Goal: Task Accomplishment & Management: Manage account settings

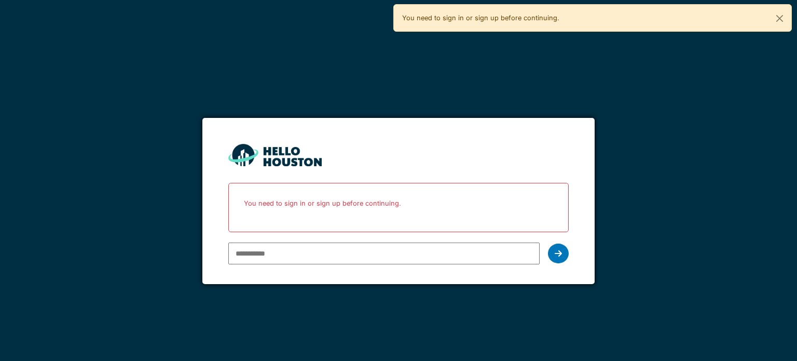
type input "**********"
click at [560, 255] on icon at bounding box center [558, 253] width 7 height 8
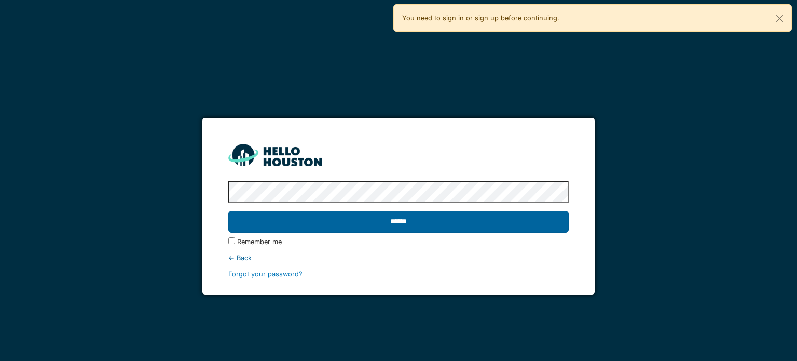
click at [537, 223] on input "******" at bounding box center [398, 222] width 340 height 22
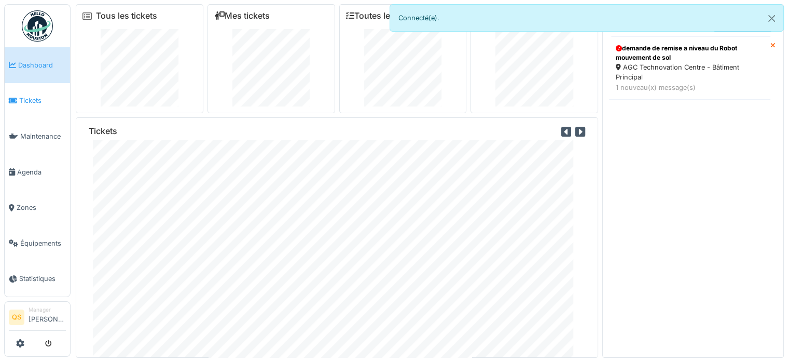
click at [26, 102] on span "Tickets" at bounding box center [42, 100] width 47 height 10
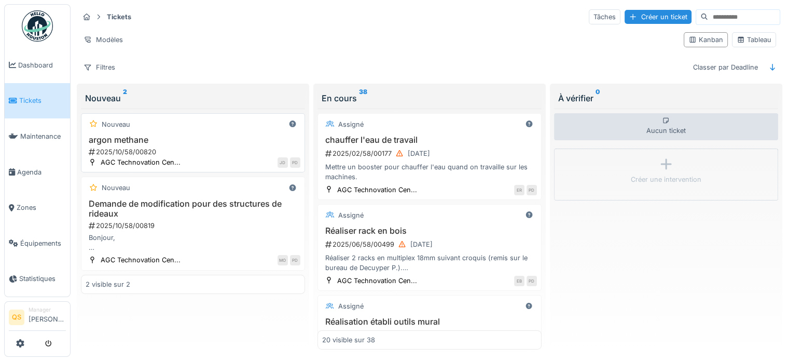
click at [235, 126] on div "Nouveau" at bounding box center [193, 124] width 215 height 13
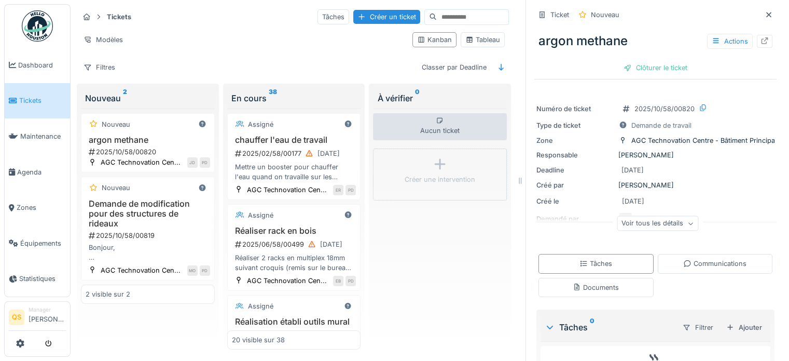
click at [670, 229] on div "Voir tous les détails" at bounding box center [657, 223] width 81 height 15
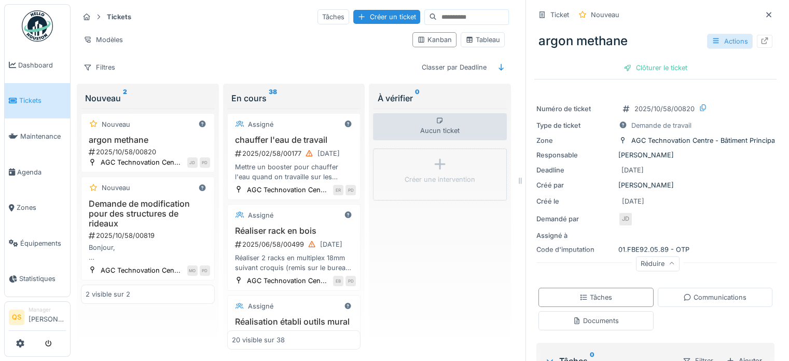
click at [720, 42] on div "Actions" at bounding box center [730, 41] width 46 height 15
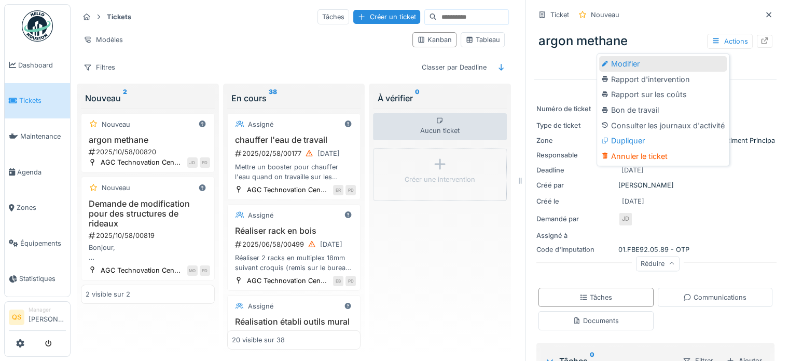
click at [681, 64] on div "Modifier" at bounding box center [663, 64] width 128 height 16
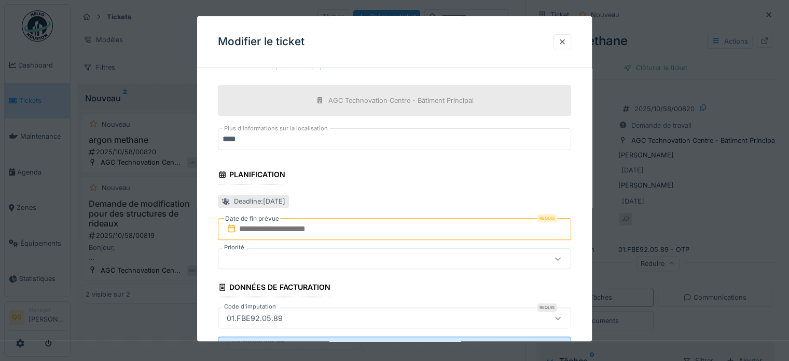
scroll to position [362, 0]
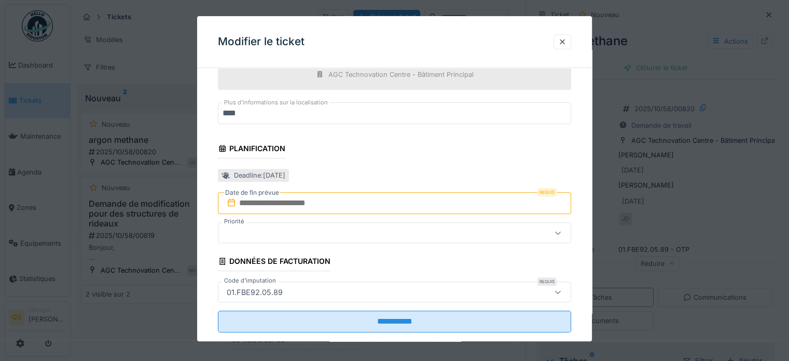
click at [347, 208] on input "text" at bounding box center [394, 203] width 353 height 22
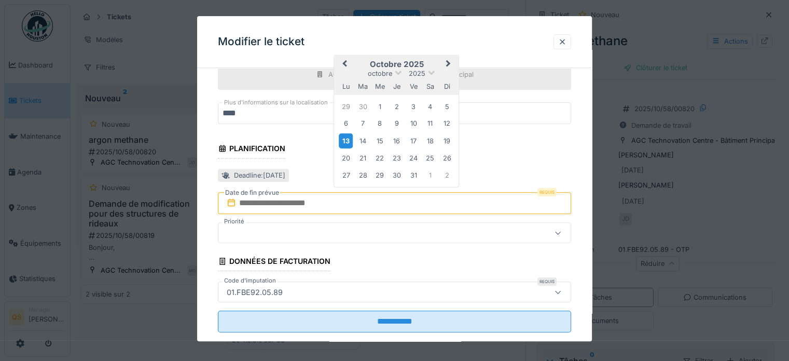
click at [346, 142] on div "13" at bounding box center [346, 140] width 14 height 15
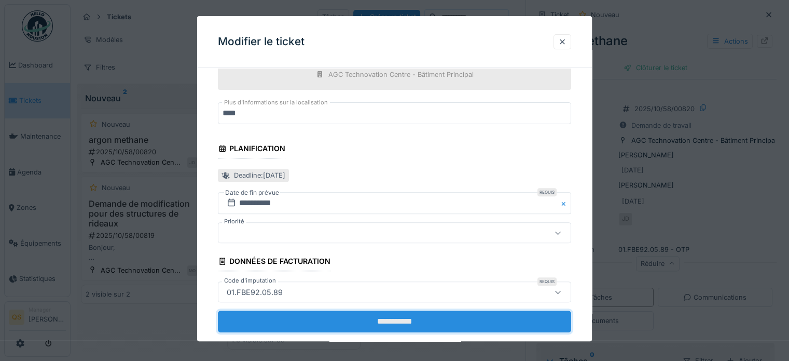
click at [405, 319] on input "**********" at bounding box center [394, 322] width 353 height 22
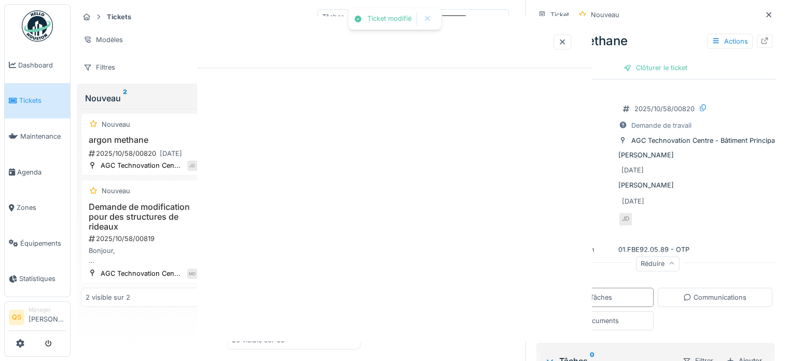
scroll to position [0, 0]
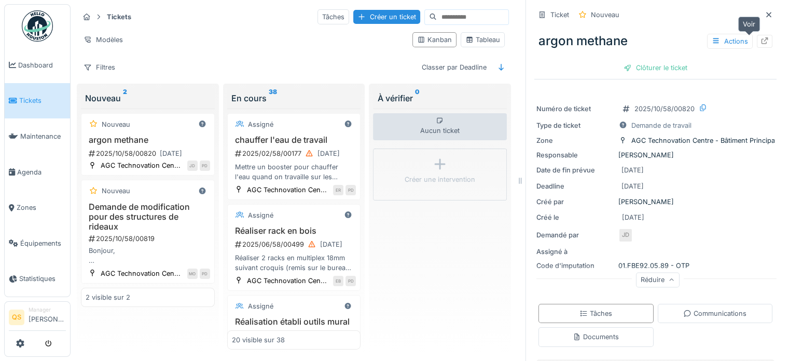
click at [757, 43] on div at bounding box center [765, 41] width 16 height 13
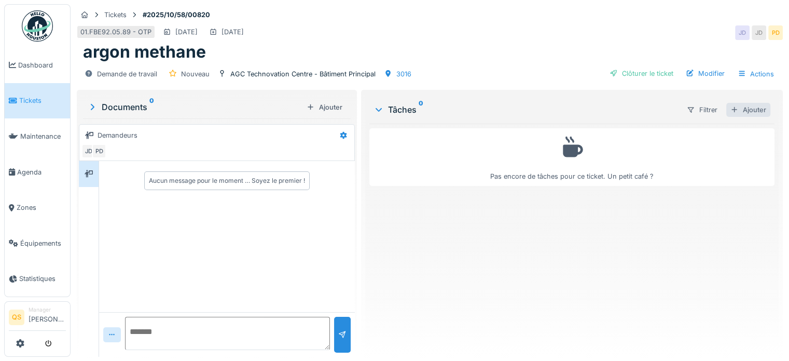
click at [755, 107] on div "Ajouter" at bounding box center [748, 110] width 44 height 14
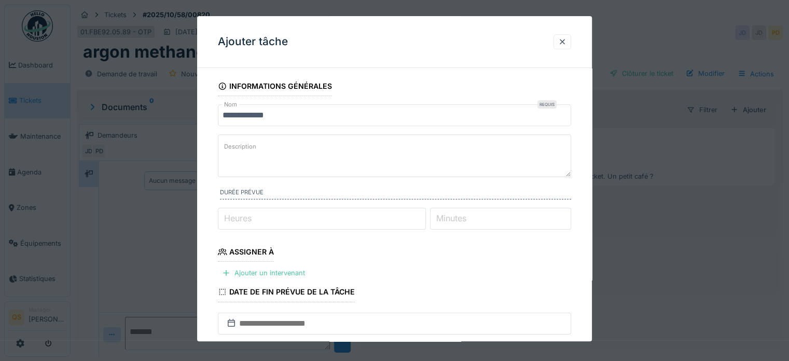
scroll to position [137, 0]
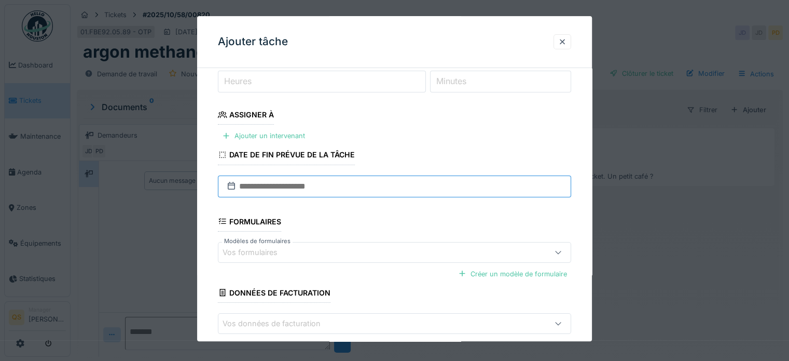
click at [306, 189] on input "text" at bounding box center [394, 186] width 353 height 22
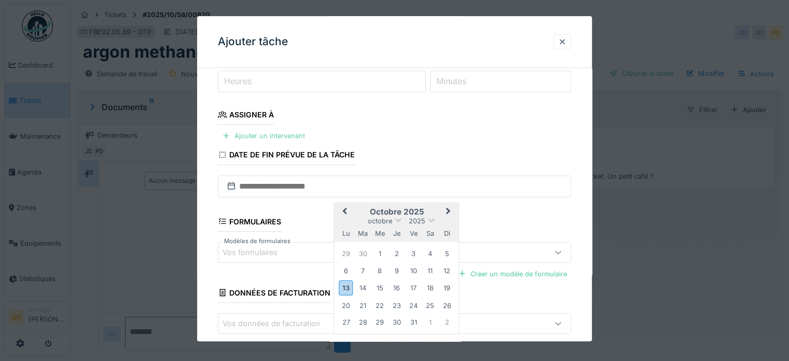
click at [280, 138] on div "Ajouter un intervenant" at bounding box center [263, 136] width 91 height 14
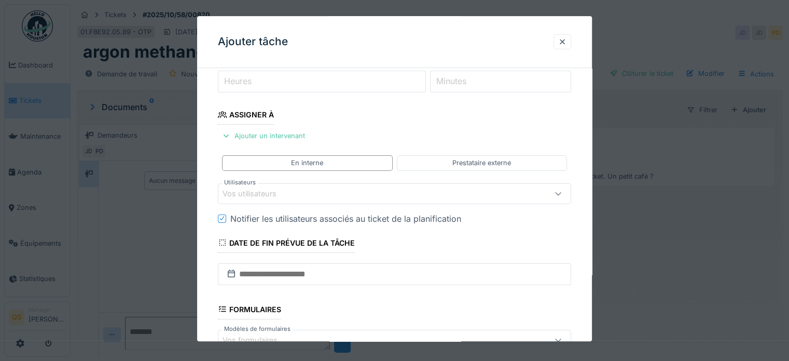
click at [280, 190] on div "Vos utilisateurs" at bounding box center [257, 193] width 68 height 11
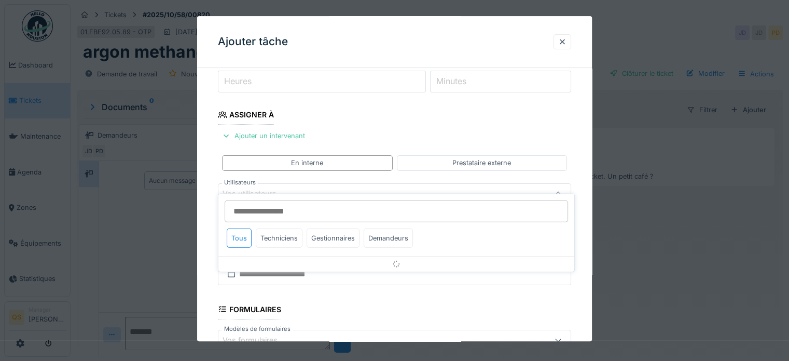
scroll to position [150, 0]
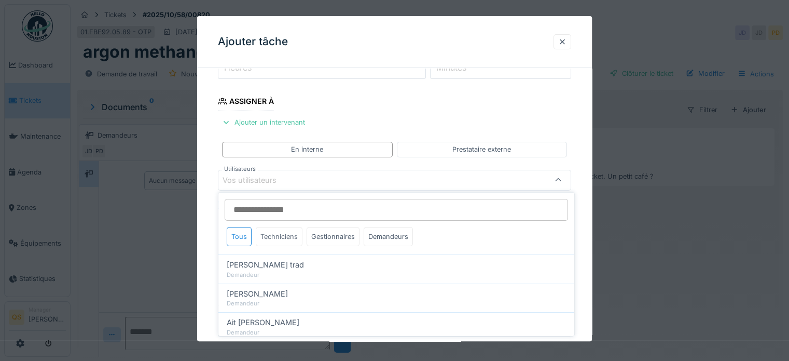
click at [281, 233] on div "Techniciens" at bounding box center [279, 236] width 47 height 19
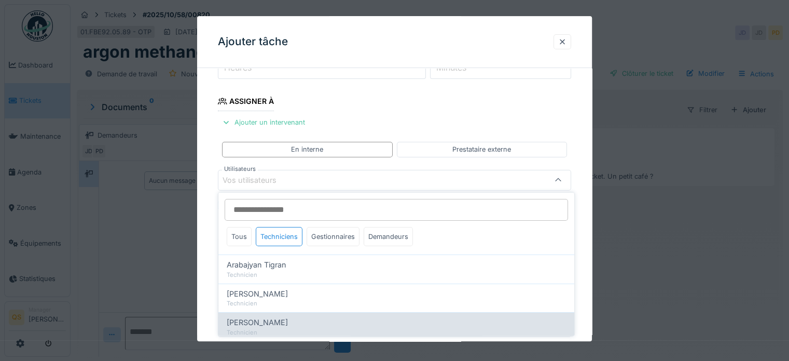
click at [286, 328] on div "Technicien" at bounding box center [396, 331] width 339 height 9
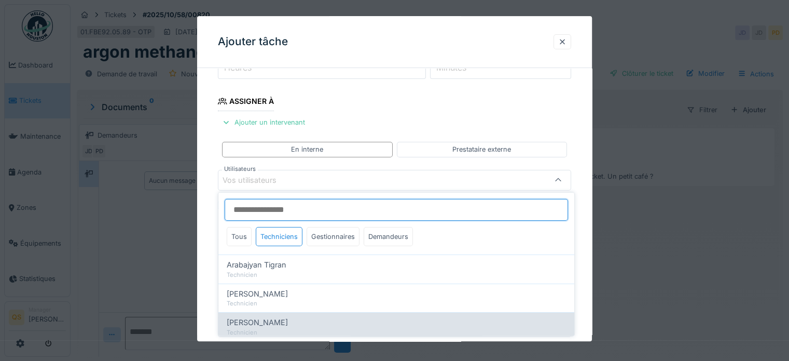
type input "****"
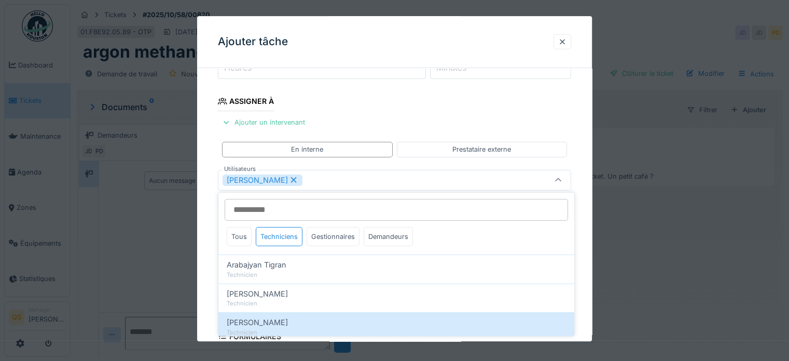
click at [211, 224] on div "**********" at bounding box center [394, 217] width 395 height 582
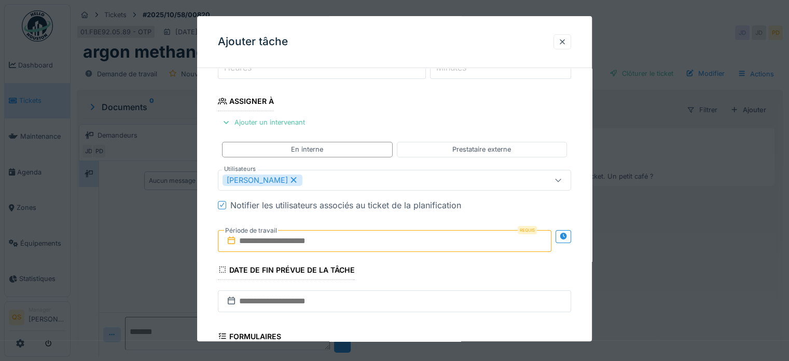
click at [262, 243] on input "text" at bounding box center [385, 241] width 334 height 22
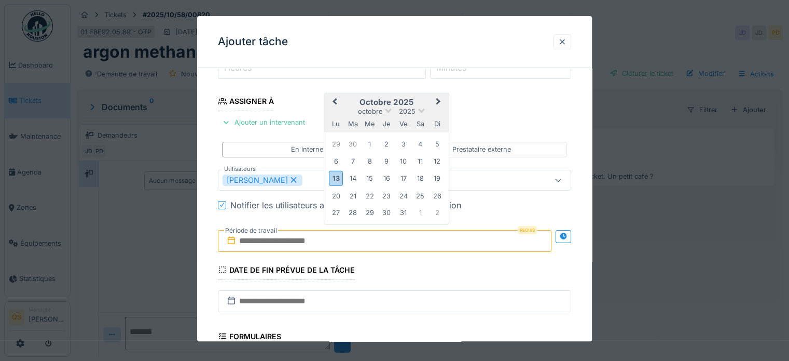
click at [441, 117] on div "di" at bounding box center [437, 124] width 14 height 14
click at [338, 179] on div "13" at bounding box center [336, 178] width 14 height 15
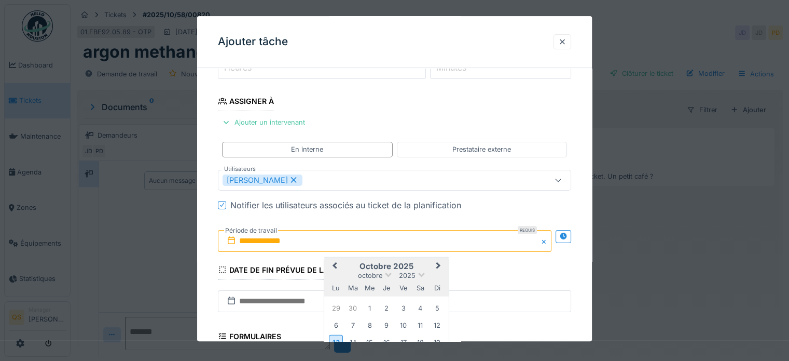
scroll to position [315, 0]
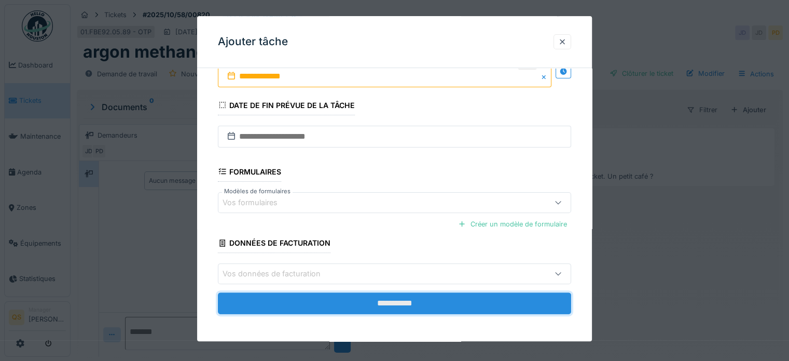
click at [375, 302] on input "**********" at bounding box center [394, 303] width 353 height 22
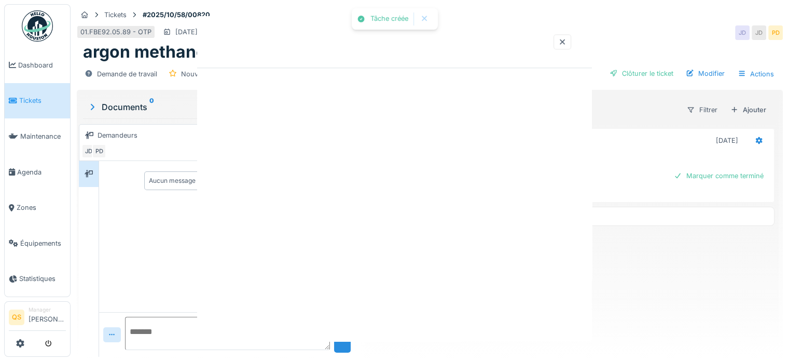
scroll to position [0, 0]
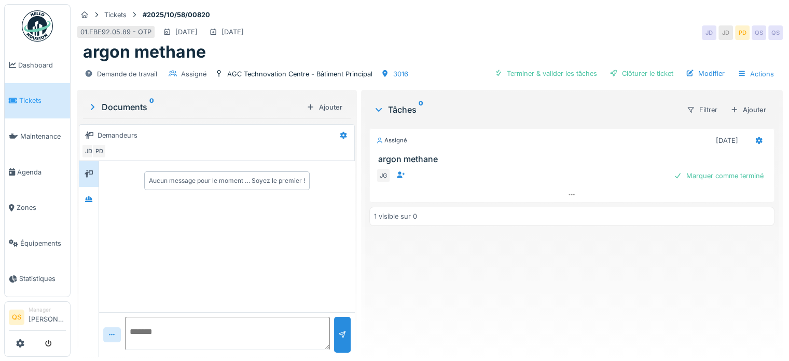
click at [39, 95] on span "Tickets" at bounding box center [42, 100] width 47 height 10
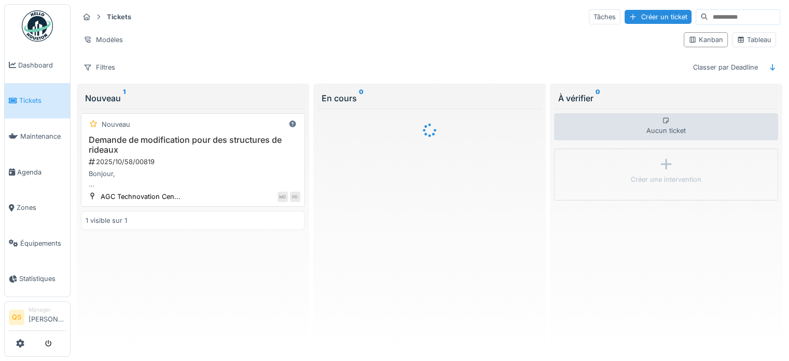
click at [156, 141] on h3 "Demande de modification pour des structures de rideaux" at bounding box center [193, 145] width 215 height 20
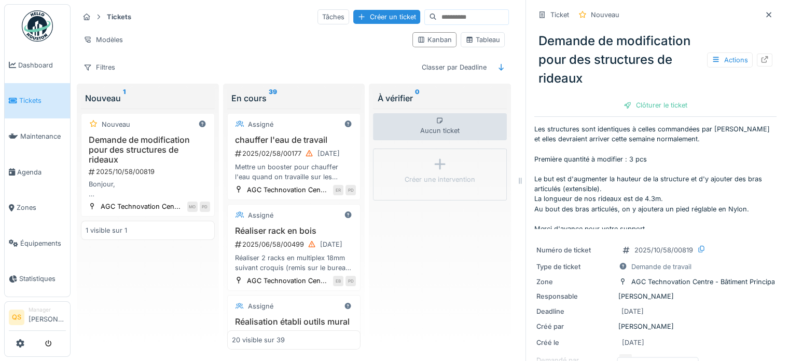
scroll to position [42, 0]
click at [761, 60] on icon at bounding box center [765, 59] width 8 height 7
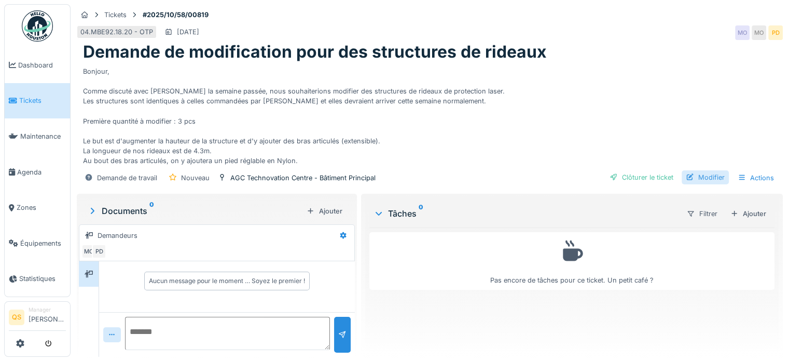
click at [696, 176] on div "Modifier" at bounding box center [705, 177] width 47 height 14
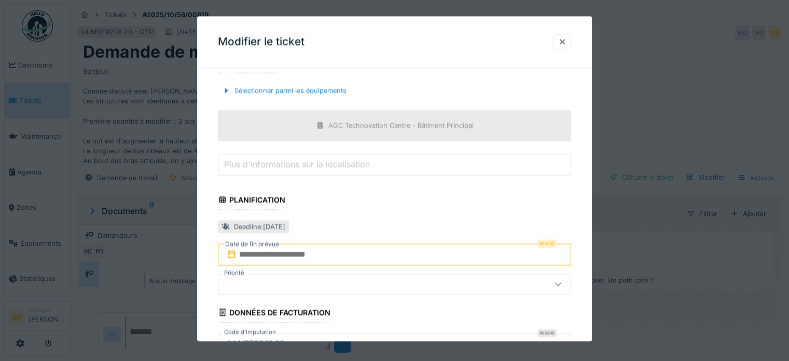
scroll to position [311, 0]
click at [374, 254] on input "text" at bounding box center [394, 254] width 353 height 22
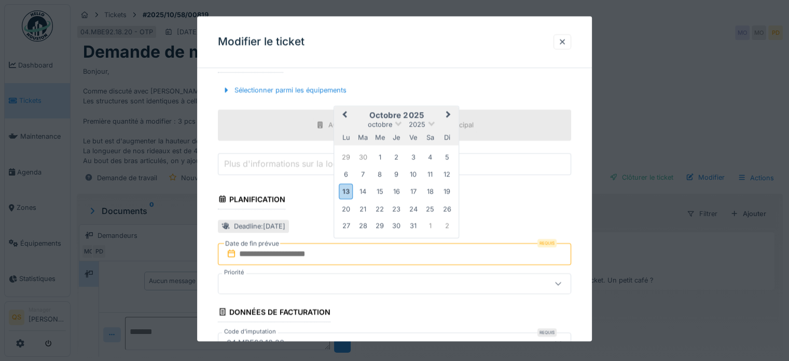
click at [353, 204] on div "20 21 22 23 24 25 26" at bounding box center [397, 208] width 118 height 17
click at [350, 207] on div "20" at bounding box center [346, 209] width 14 height 14
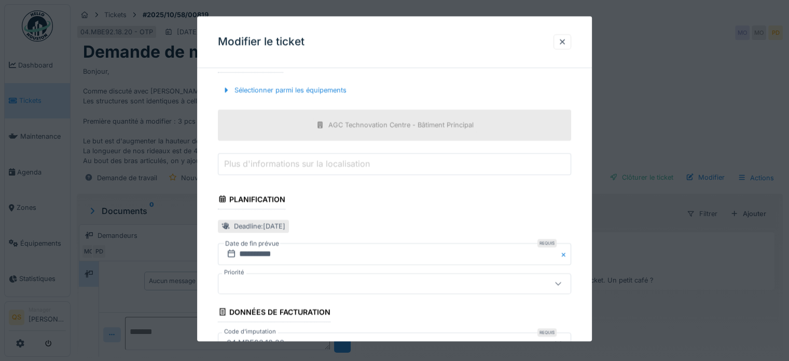
scroll to position [380, 0]
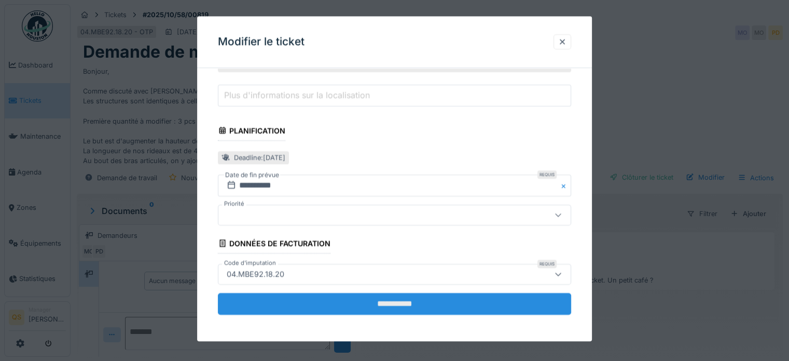
click at [394, 297] on input "**********" at bounding box center [394, 304] width 353 height 22
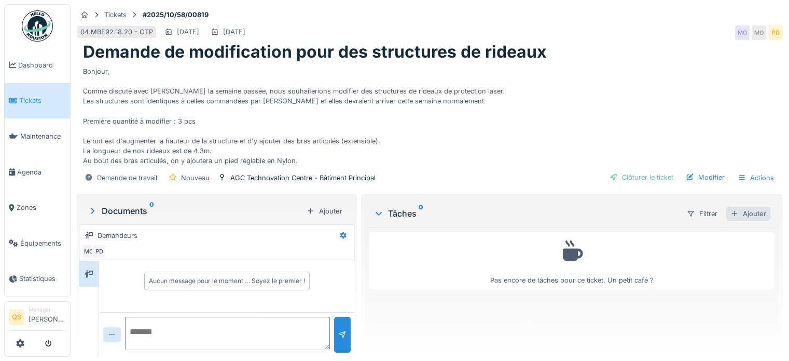
click at [749, 211] on div "Ajouter" at bounding box center [748, 213] width 44 height 14
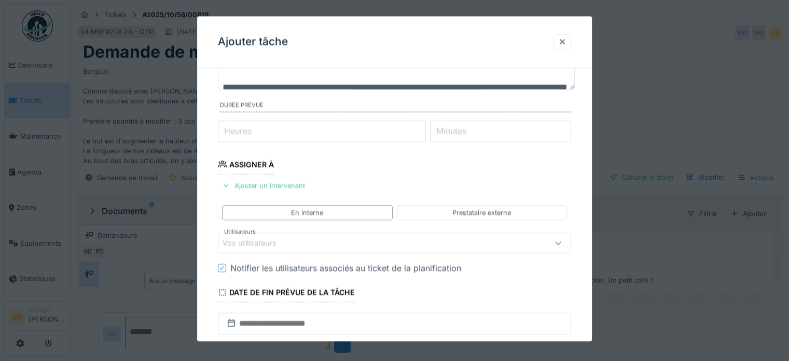
click at [340, 246] on div "Vos utilisateurs" at bounding box center [373, 242] width 301 height 11
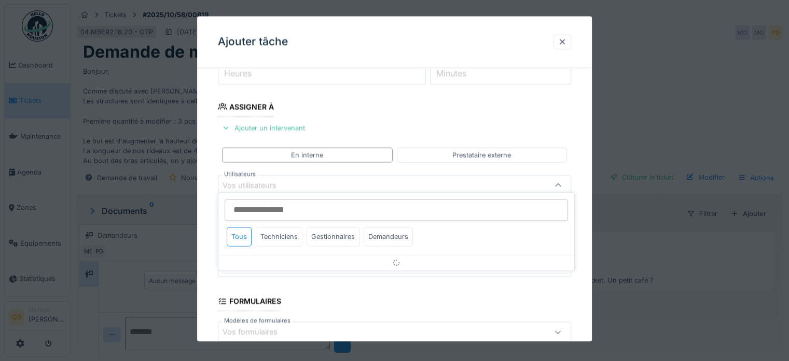
scroll to position [150, 0]
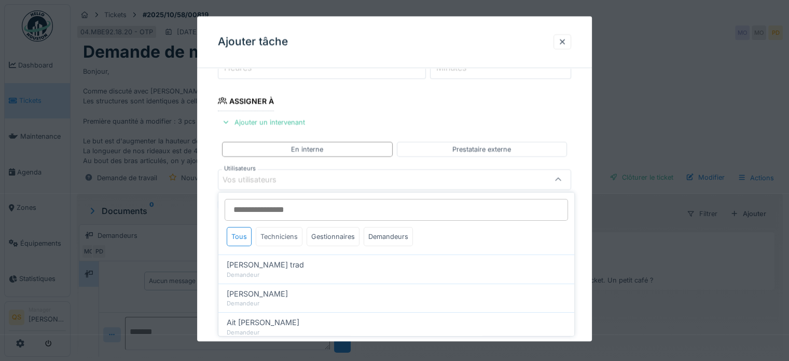
click at [284, 237] on div "Techniciens" at bounding box center [279, 236] width 47 height 19
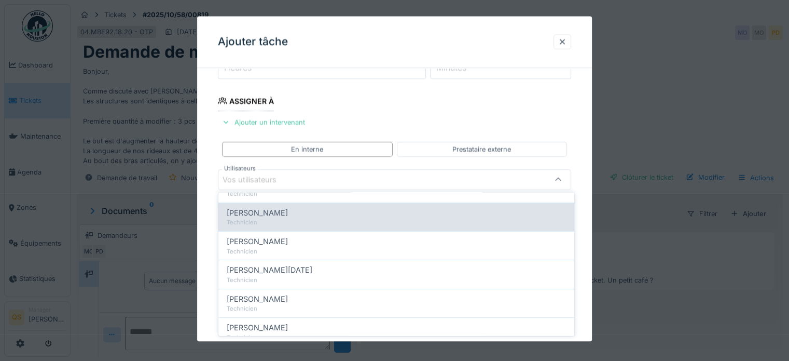
scroll to position [87, 0]
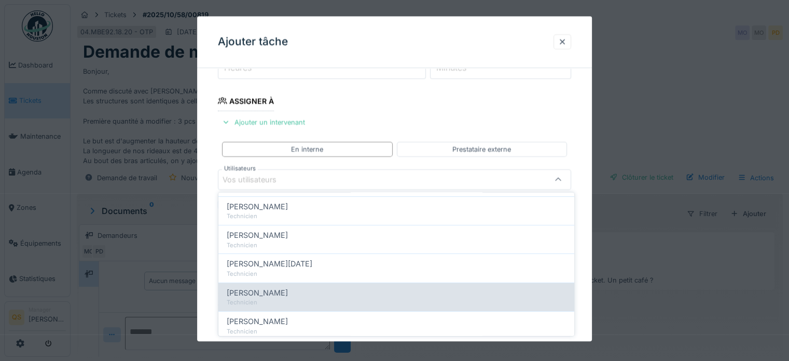
click at [283, 307] on div "[PERSON_NAME] Technicien" at bounding box center [396, 296] width 356 height 29
type input "****"
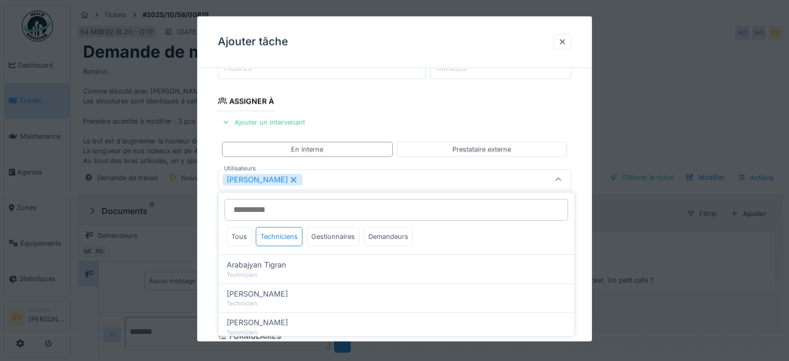
click at [205, 287] on div "**********" at bounding box center [394, 217] width 395 height 582
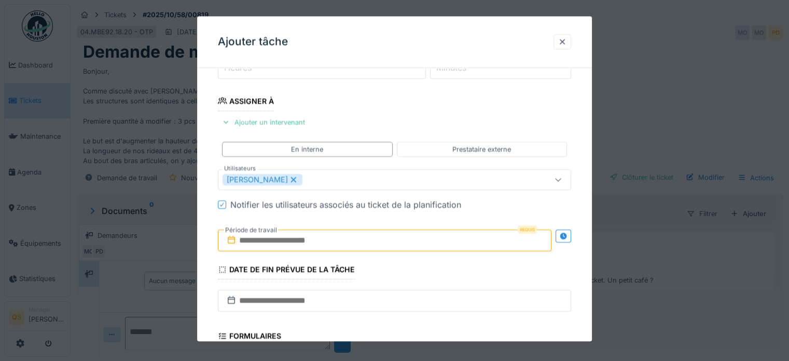
scroll to position [211, 0]
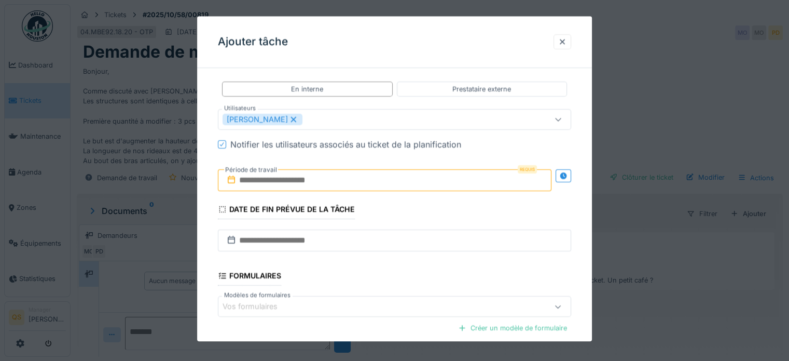
click at [261, 174] on input "text" at bounding box center [385, 180] width 334 height 22
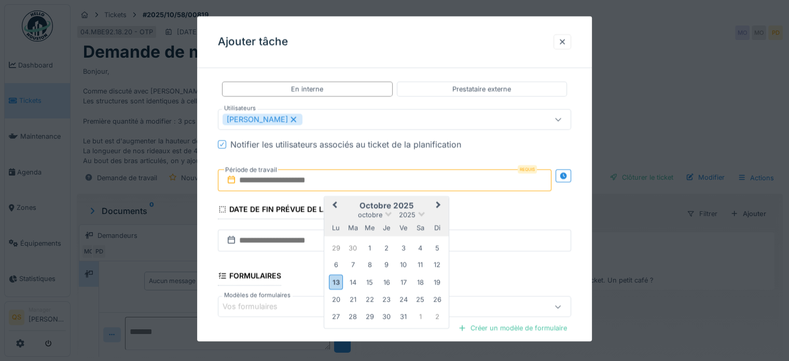
click at [361, 270] on div "6 7 8 9 10 11 12" at bounding box center [387, 264] width 118 height 17
click at [334, 298] on div "20" at bounding box center [336, 299] width 14 height 14
click at [204, 232] on div "**********" at bounding box center [394, 157] width 395 height 582
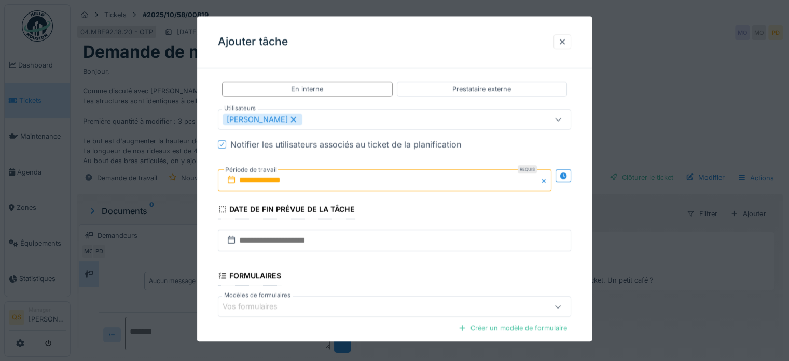
scroll to position [315, 0]
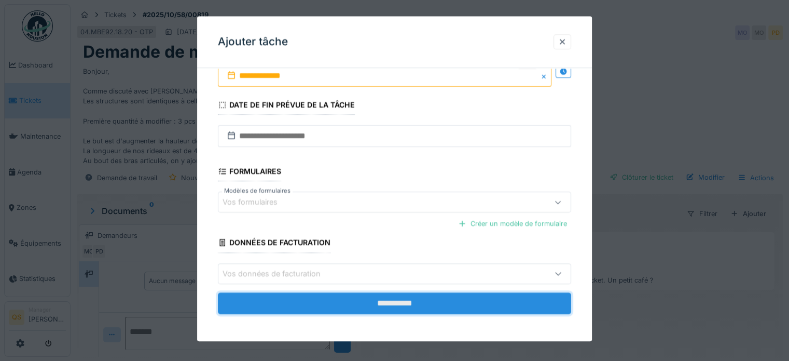
click at [283, 297] on input "**********" at bounding box center [394, 303] width 353 height 22
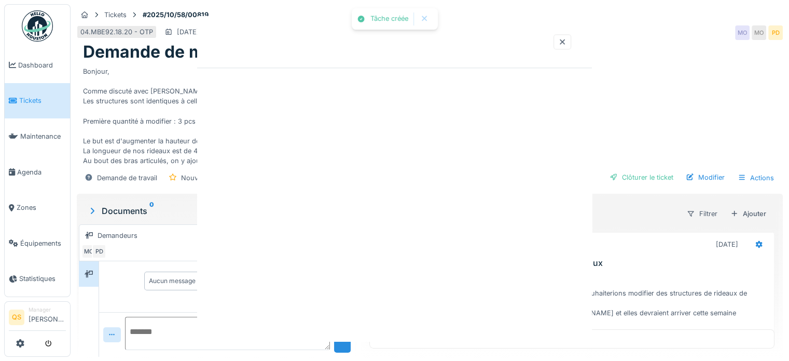
scroll to position [0, 0]
